Goal: Task Accomplishment & Management: Manage account settings

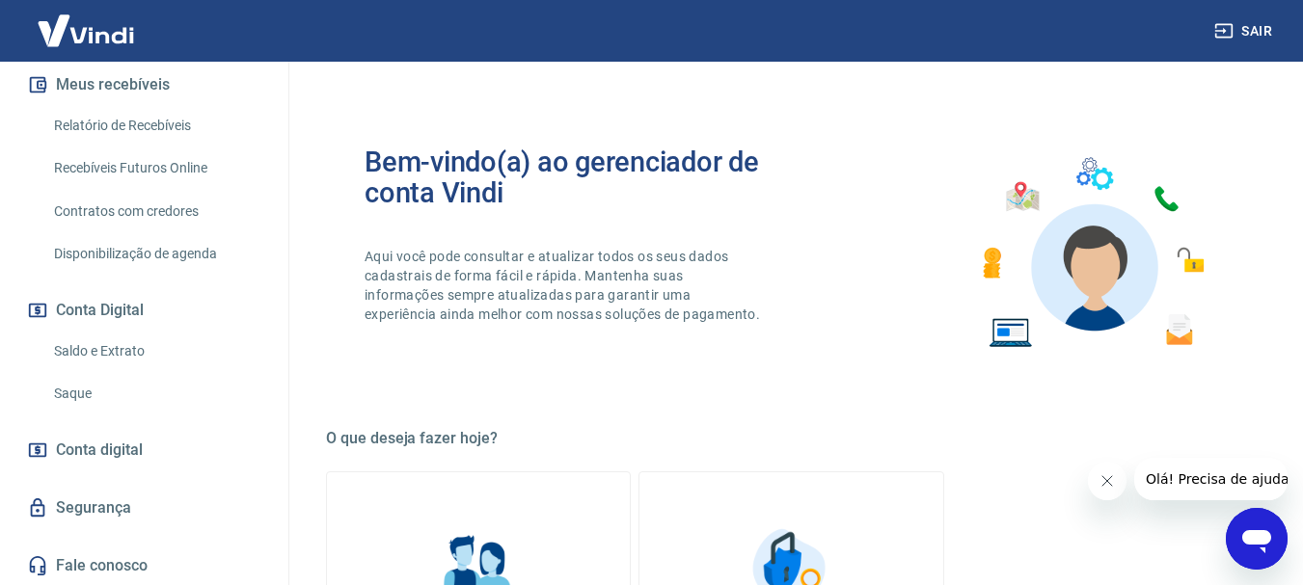
scroll to position [421, 0]
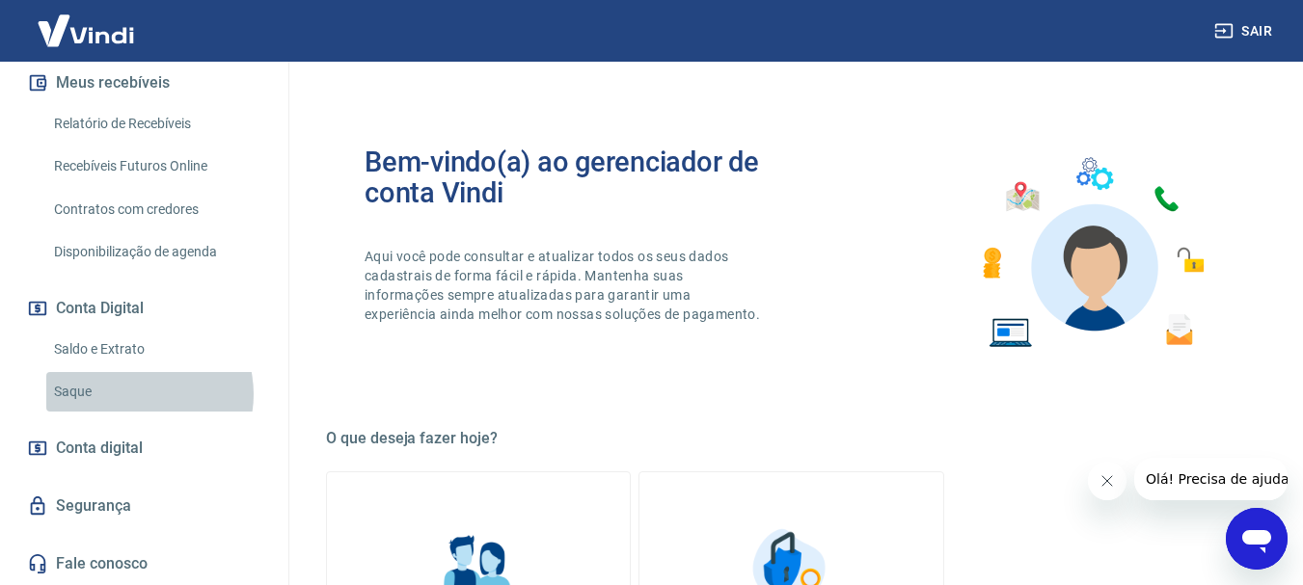
click at [136, 394] on link "Saque" at bounding box center [155, 392] width 219 height 40
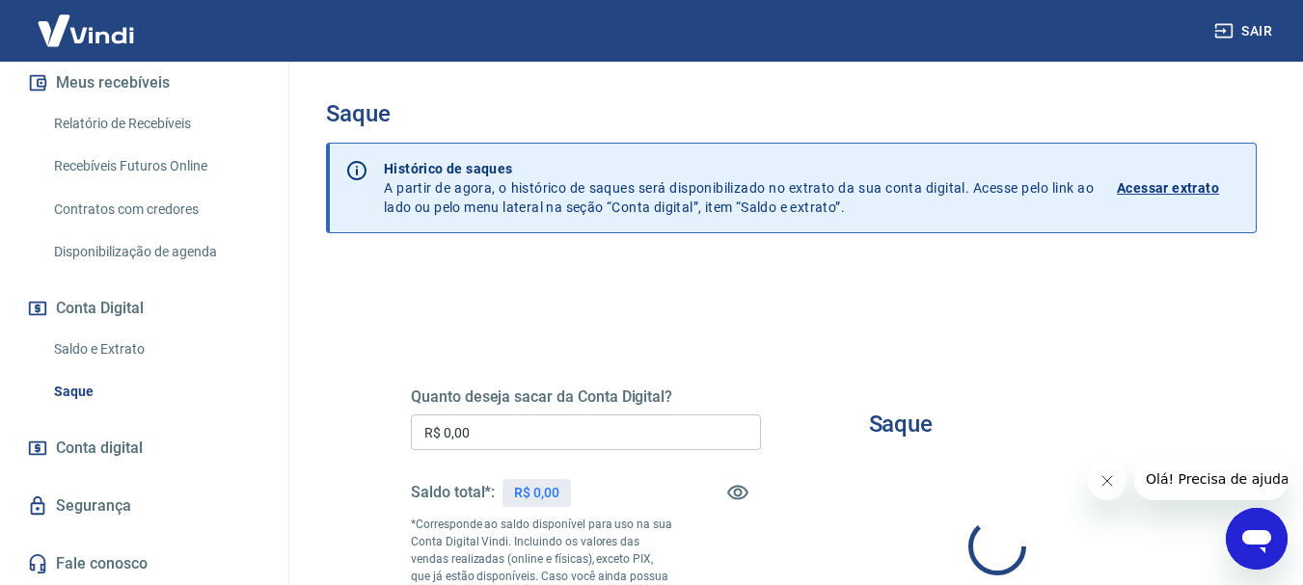
click at [1106, 474] on icon "Fechar mensagem da empresa" at bounding box center [1105, 481] width 15 height 15
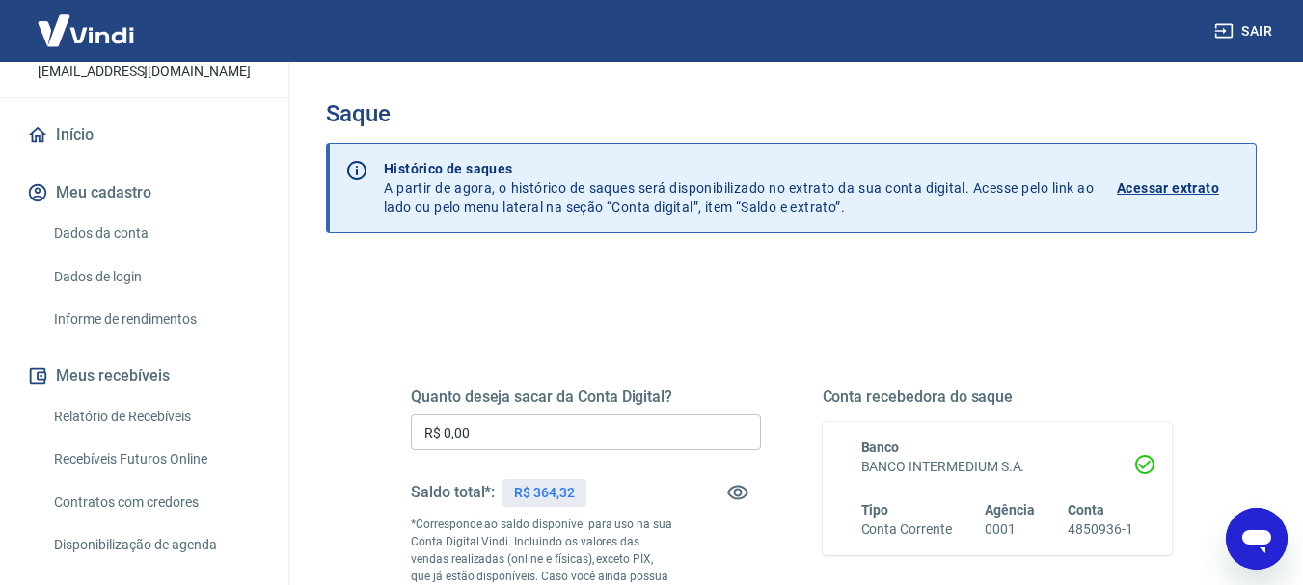
scroll to position [95, 0]
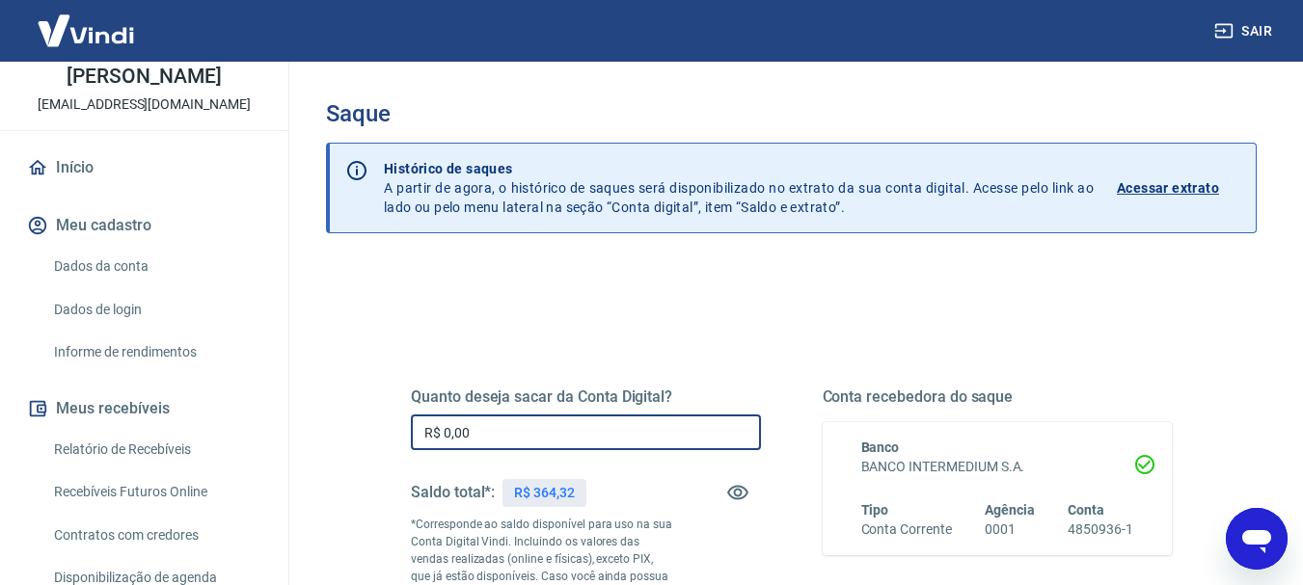
click at [516, 441] on input "R$ 0,00" at bounding box center [586, 433] width 350 height 36
drag, startPoint x: 424, startPoint y: 433, endPoint x: 514, endPoint y: 428, distance: 89.8
click at [514, 428] on input "R$ 364,32" at bounding box center [586, 433] width 350 height 36
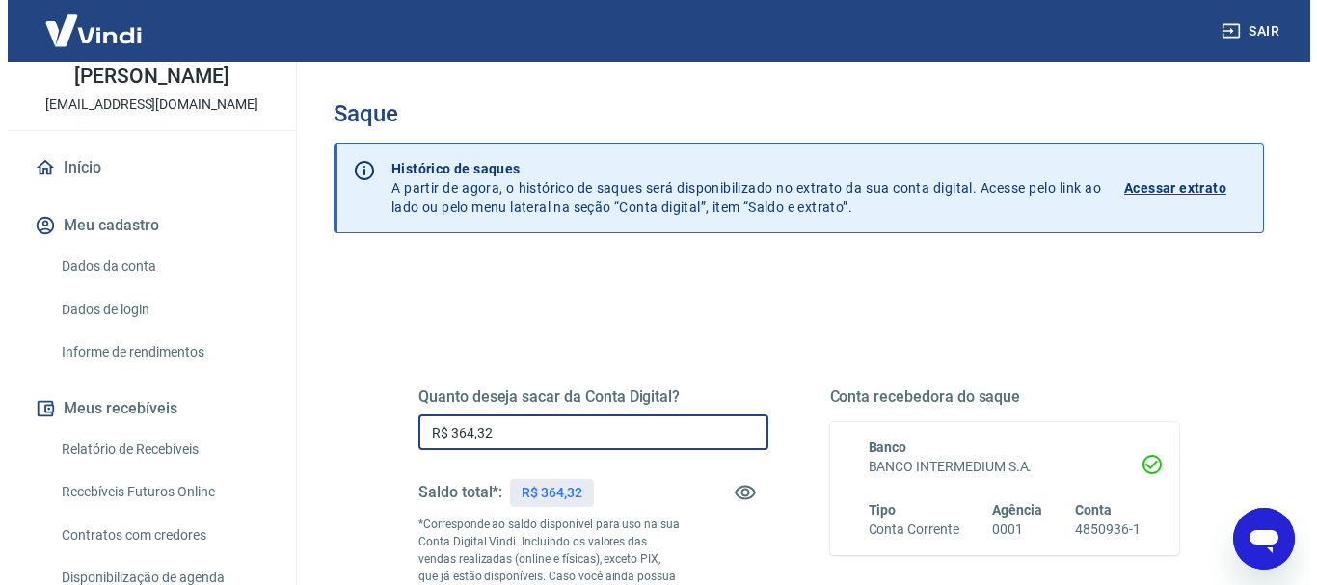
scroll to position [386, 0]
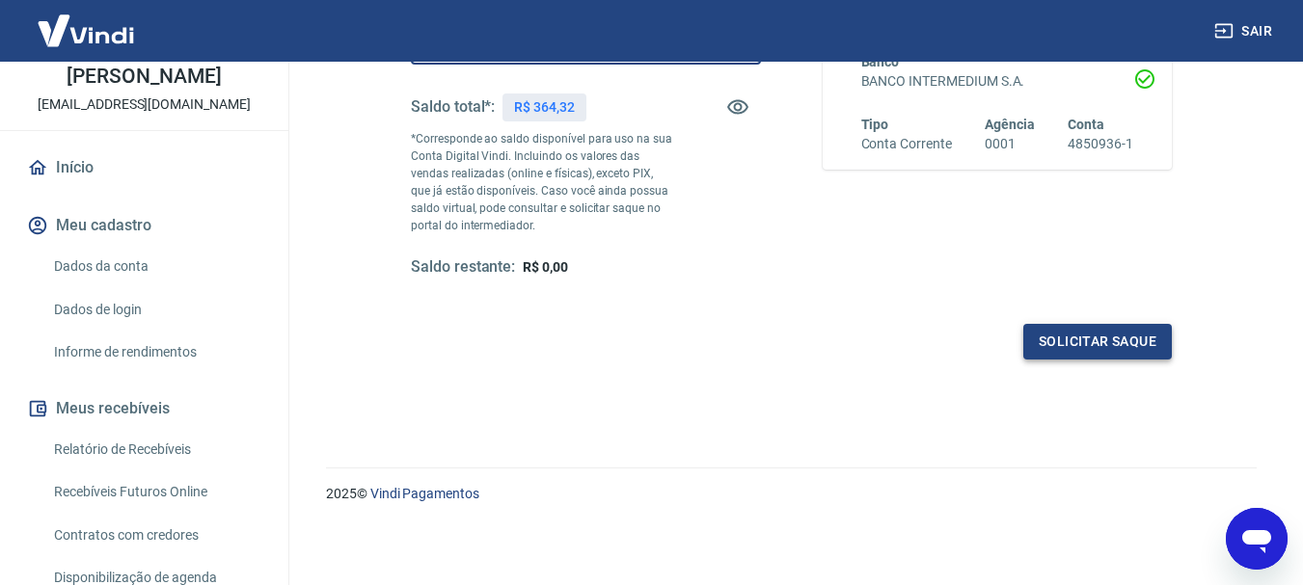
type input "R$ 364,32"
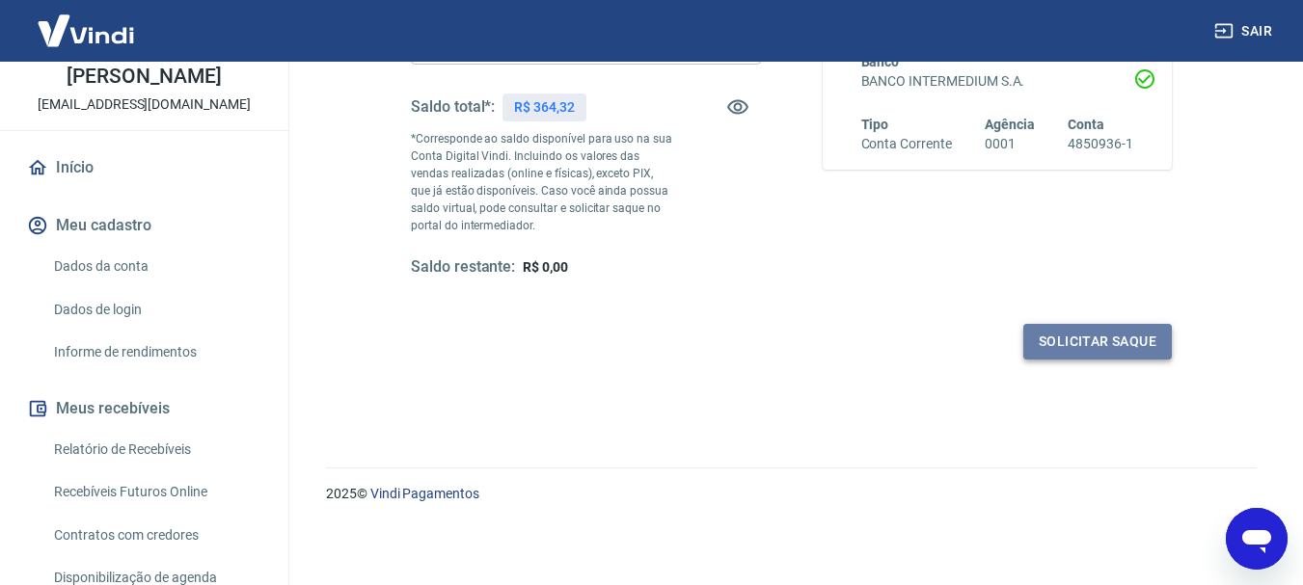
click at [1071, 353] on button "Solicitar saque" at bounding box center [1097, 342] width 149 height 36
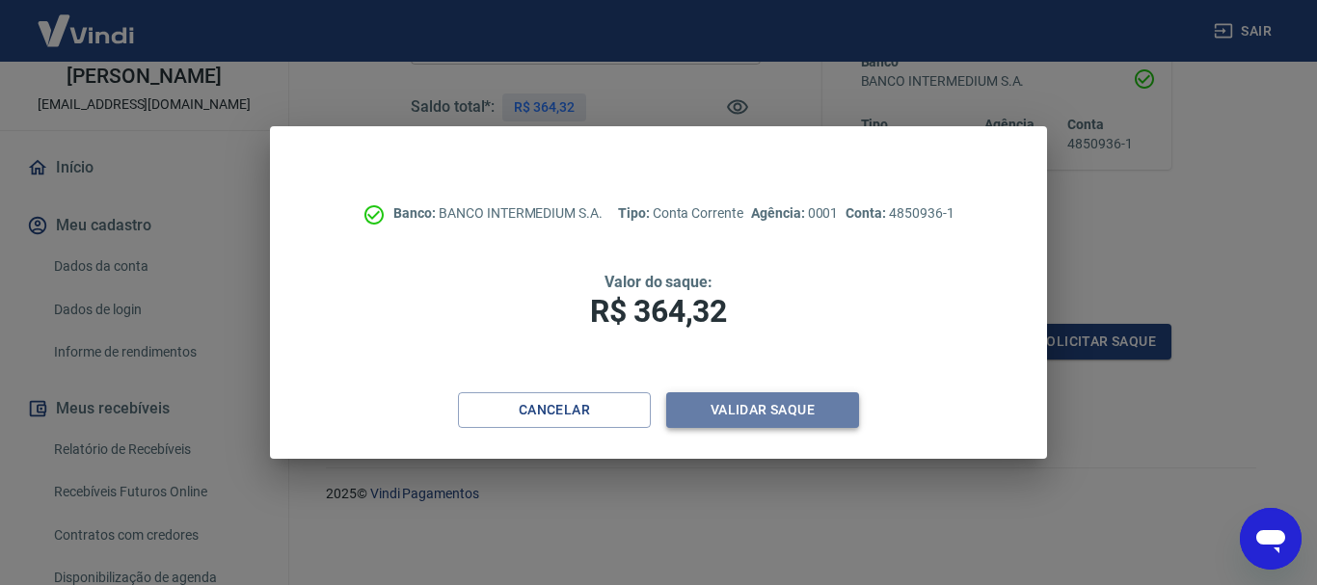
click at [763, 406] on button "Validar saque" at bounding box center [762, 411] width 193 height 36
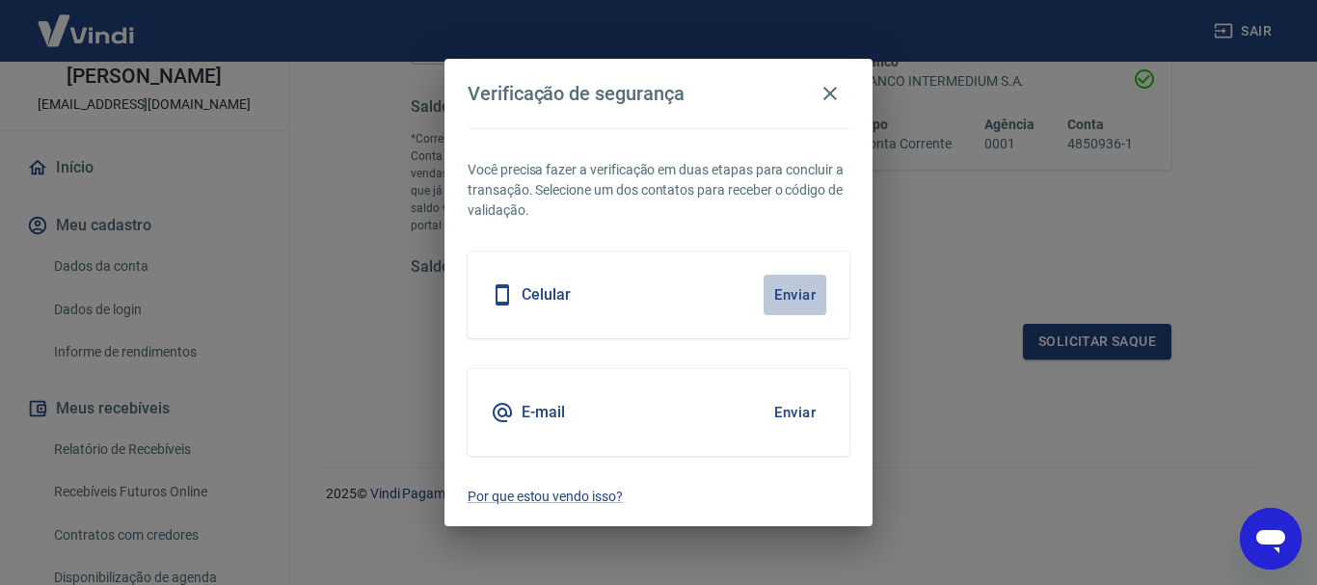
click at [798, 293] on button "Enviar" at bounding box center [795, 295] width 63 height 41
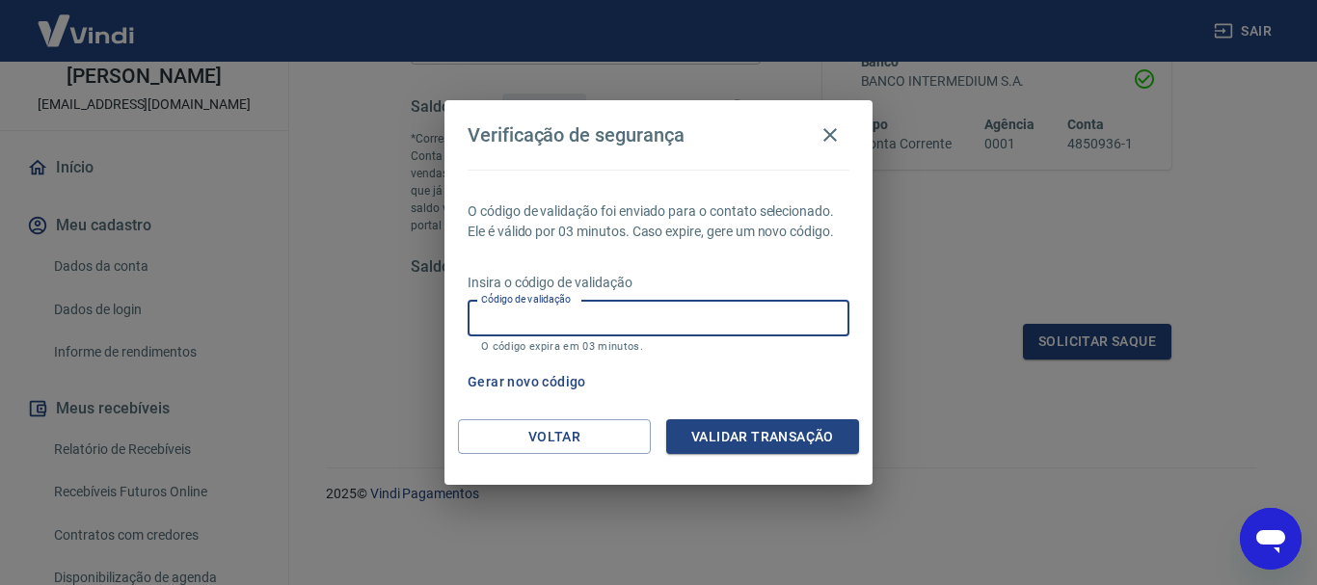
click at [779, 310] on input "Código de validação" at bounding box center [659, 319] width 382 height 36
type input "127043"
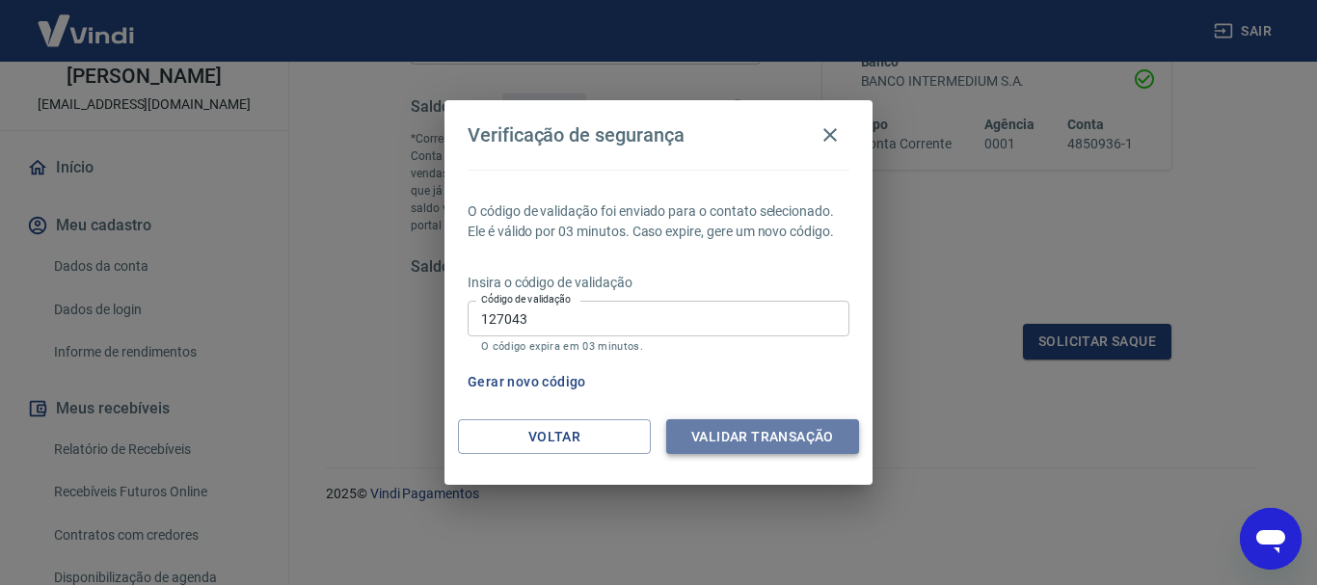
click at [737, 441] on button "Validar transação" at bounding box center [762, 438] width 193 height 36
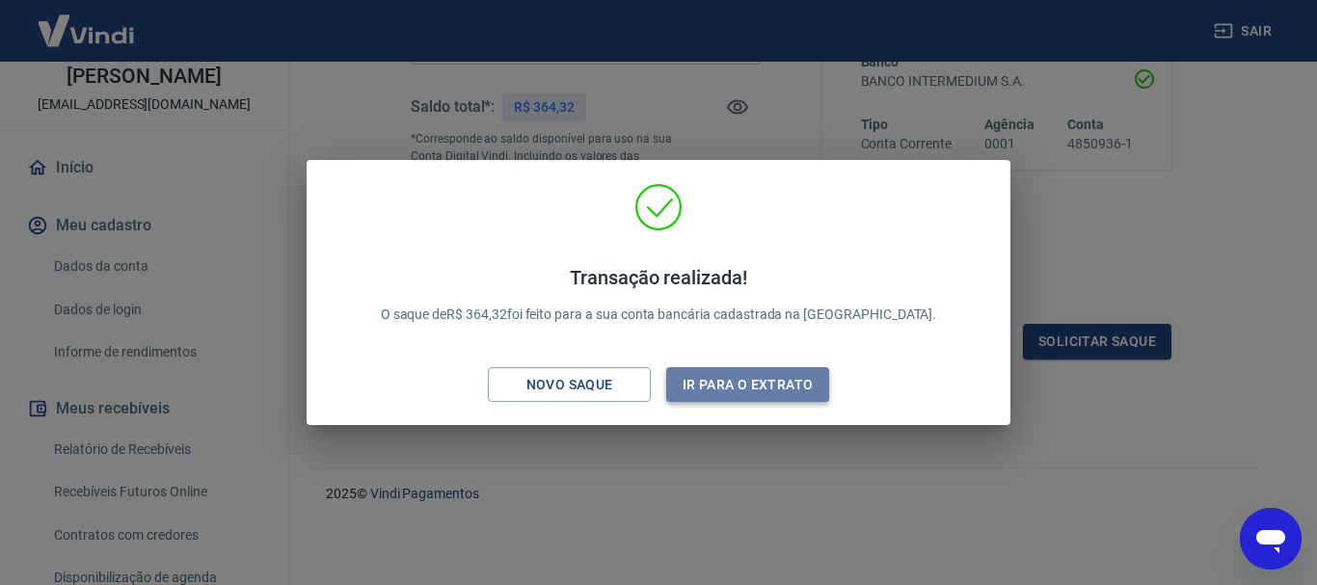
click at [685, 390] on button "Ir para o extrato" at bounding box center [747, 385] width 163 height 36
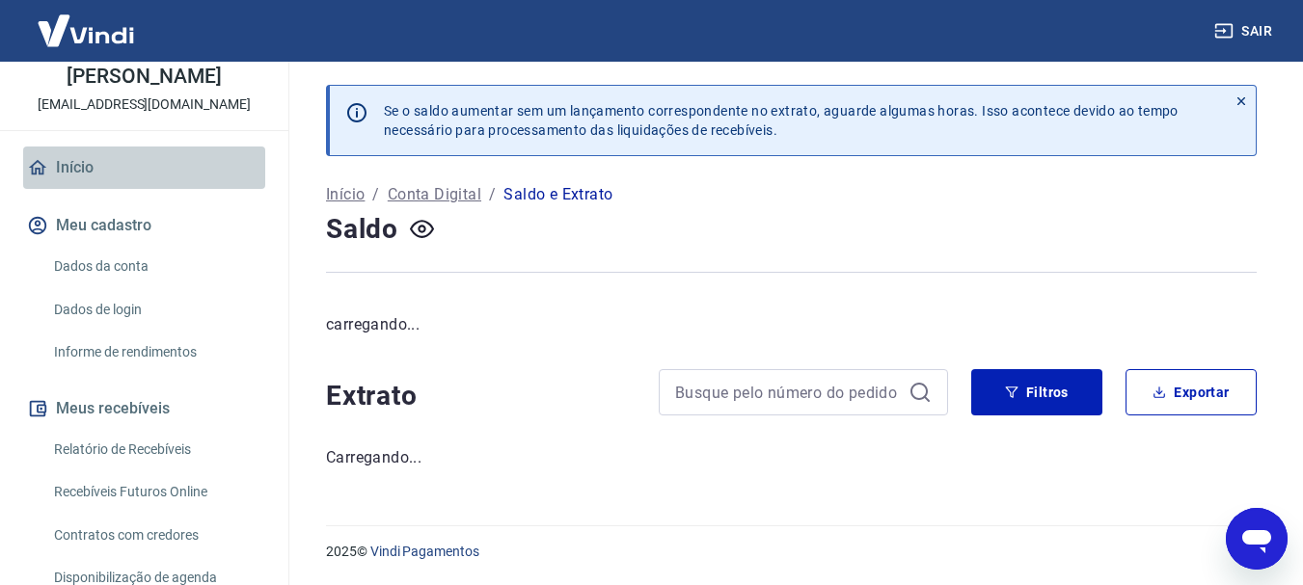
click at [148, 165] on link "Início" at bounding box center [144, 168] width 242 height 42
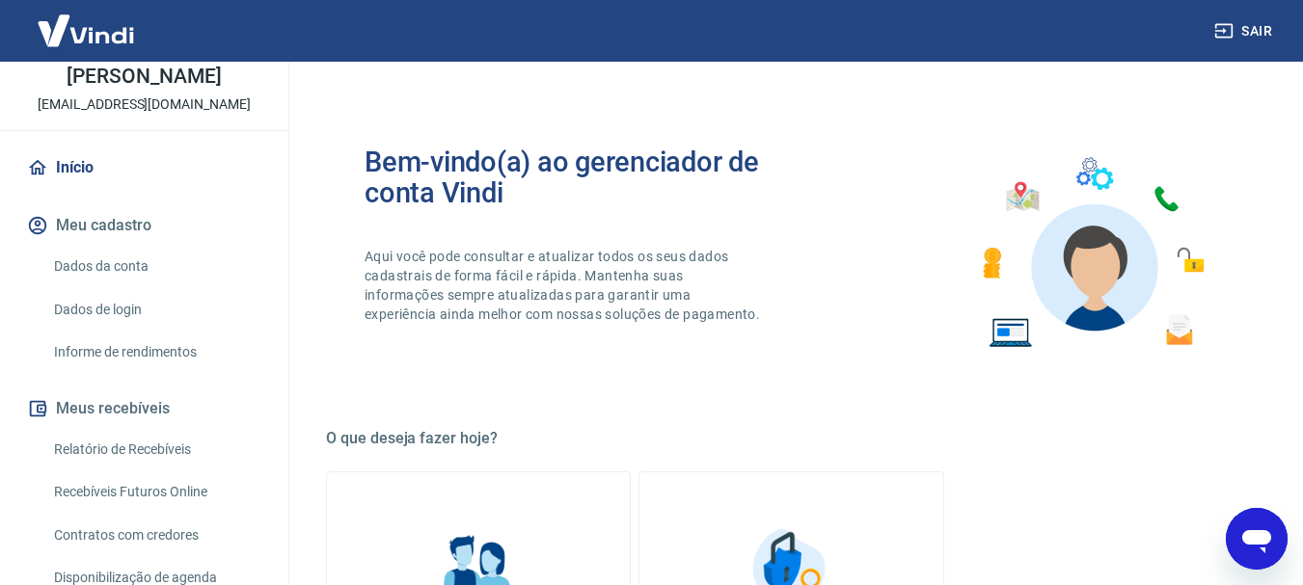
scroll to position [997, 0]
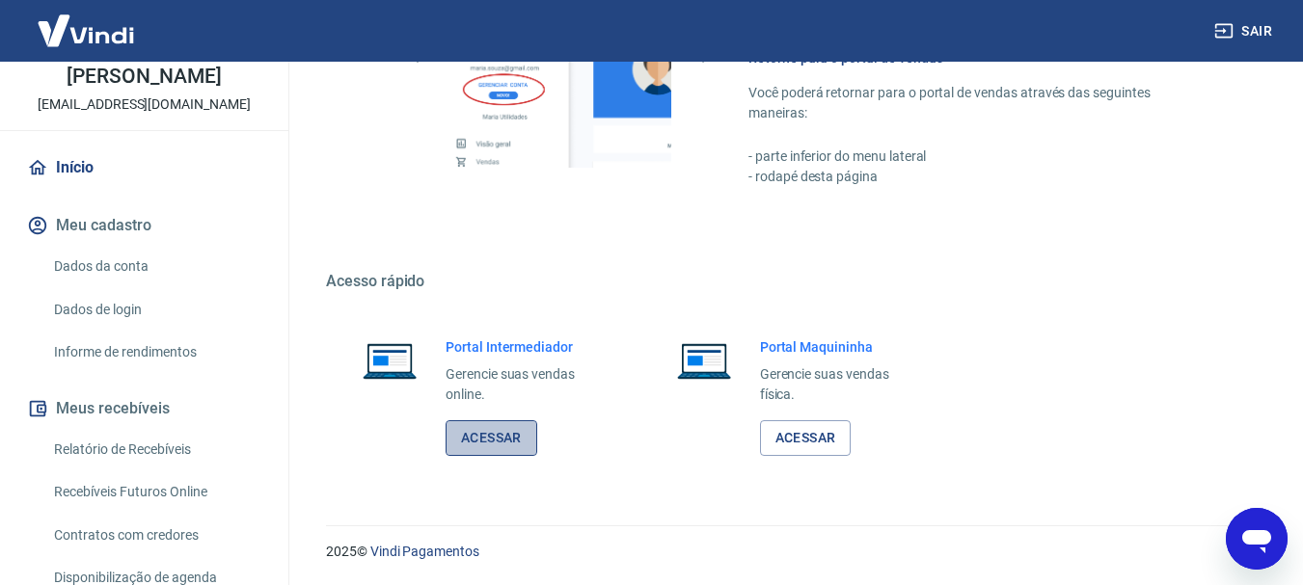
click at [487, 431] on link "Acessar" at bounding box center [492, 438] width 92 height 36
